Goal: Information Seeking & Learning: Learn about a topic

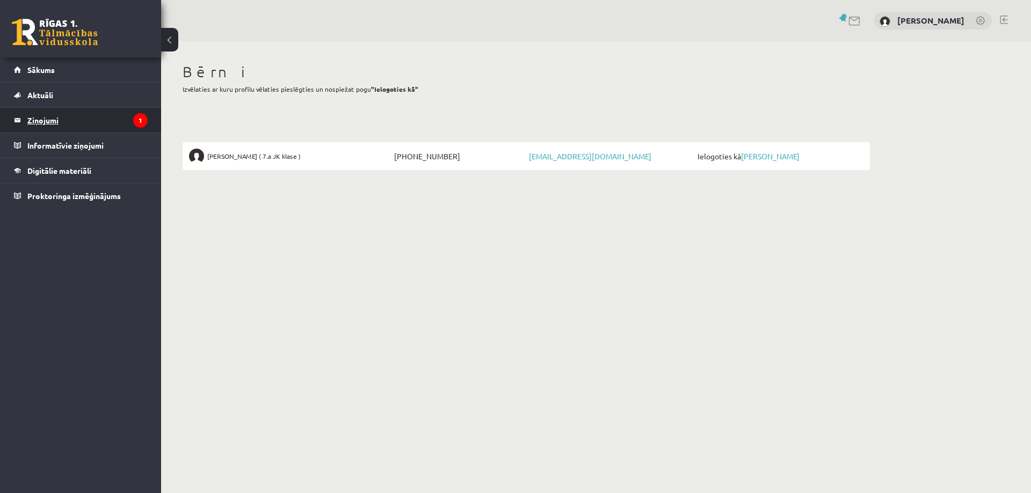
click at [86, 122] on legend "Ziņojumi 1" at bounding box center [87, 120] width 120 height 25
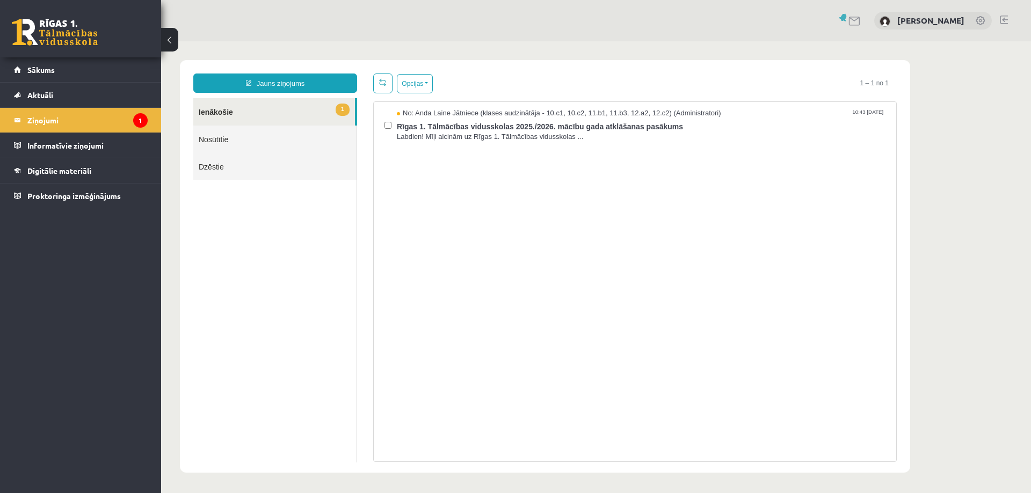
click at [234, 112] on link "1 Ienākošie" at bounding box center [274, 111] width 162 height 27
click at [472, 135] on span "Labdien! Mīļi aicinām uz Rīgas 1. Tālmācības vidusskolas ..." at bounding box center [641, 137] width 488 height 10
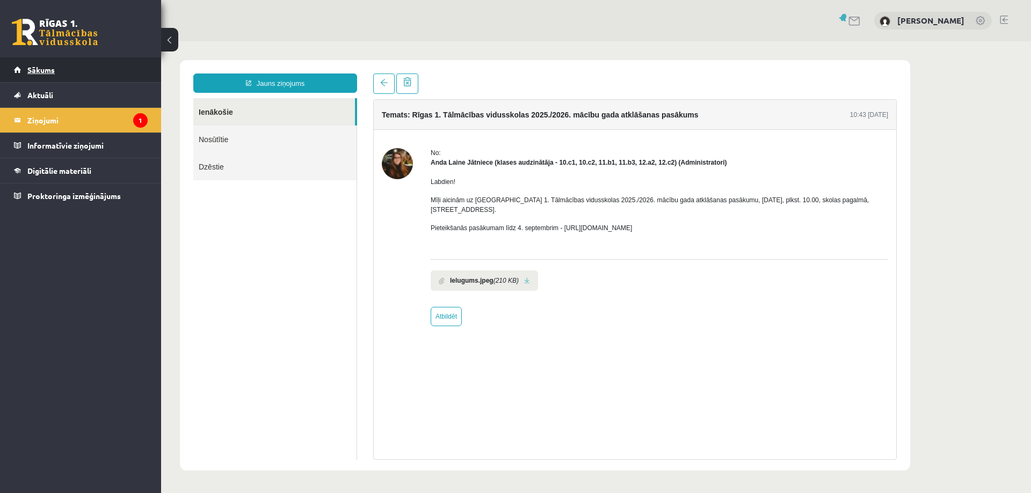
click at [51, 71] on span "Sākums" at bounding box center [40, 70] width 27 height 10
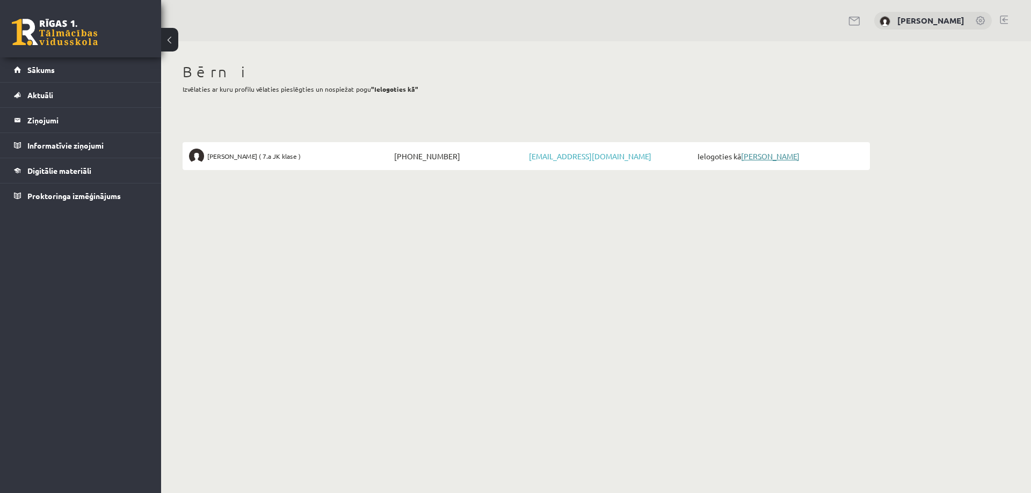
click at [770, 158] on link "[PERSON_NAME]" at bounding box center [770, 156] width 59 height 10
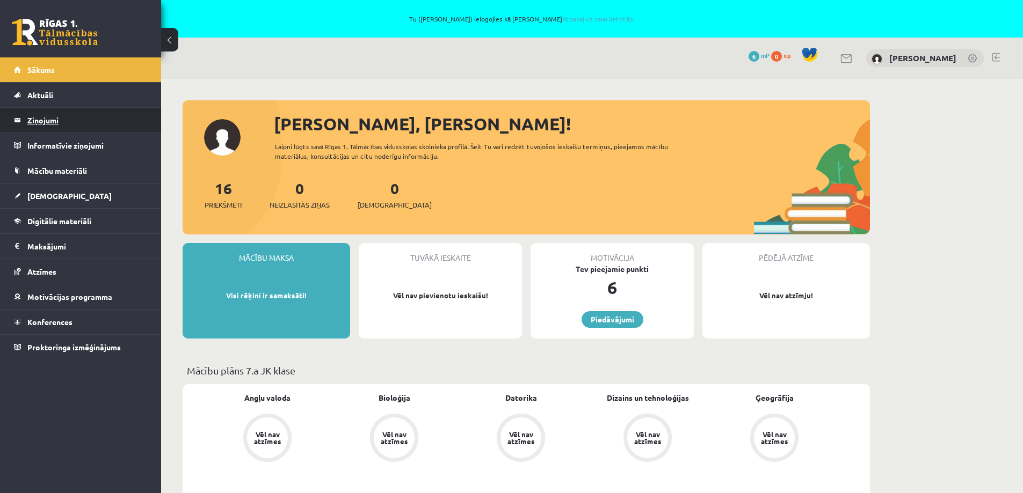
click at [48, 120] on legend "Ziņojumi 0" at bounding box center [87, 120] width 120 height 25
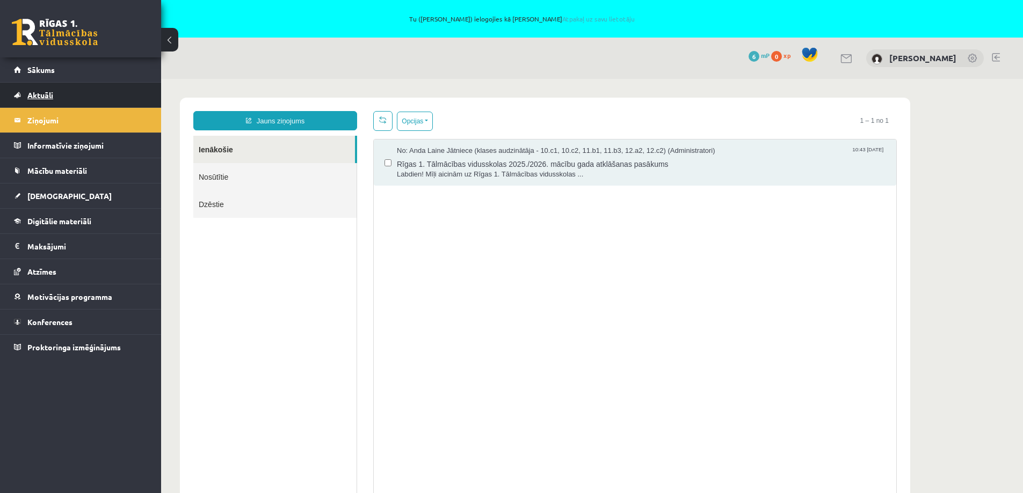
click at [45, 90] on link "Aktuāli" at bounding box center [81, 95] width 134 height 25
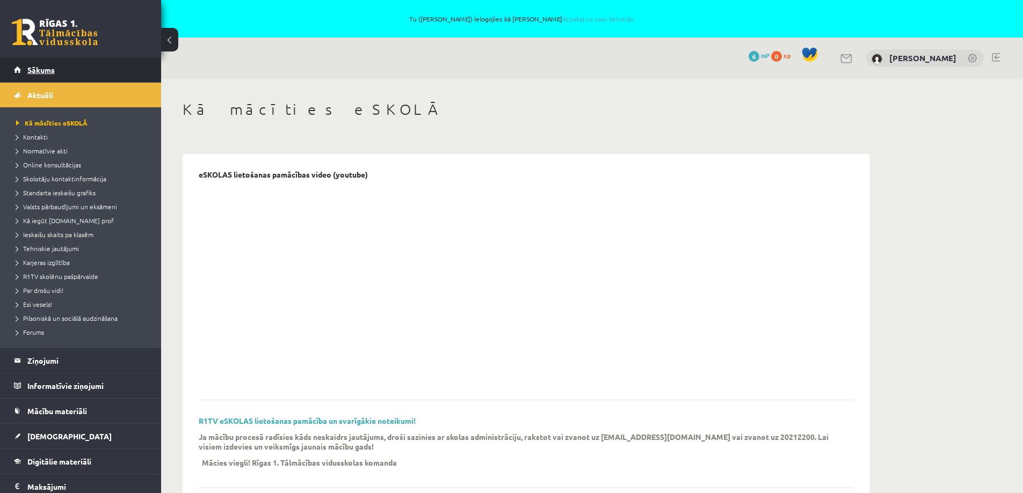
click at [47, 68] on span "Sākums" at bounding box center [40, 70] width 27 height 10
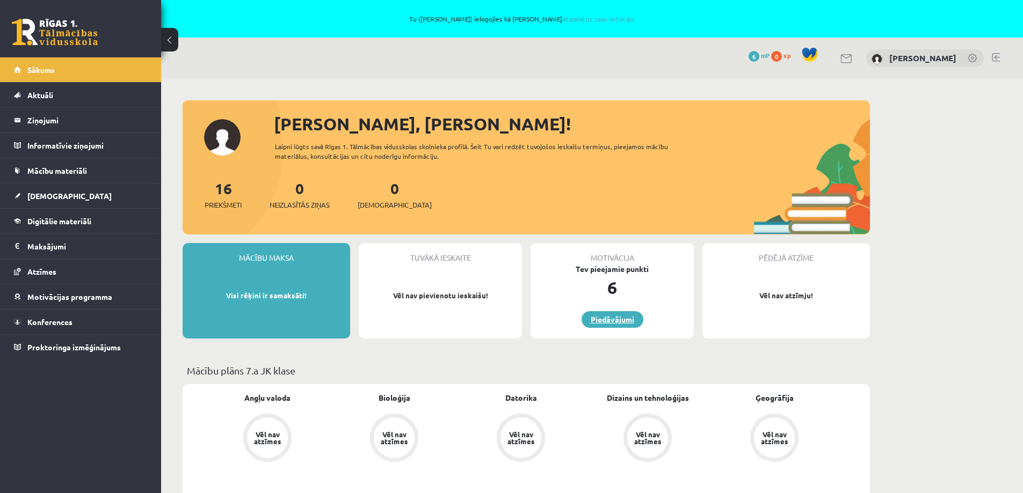
click at [618, 318] on link "Piedāvājumi" at bounding box center [612, 319] width 62 height 17
